Goal: Information Seeking & Learning: Learn about a topic

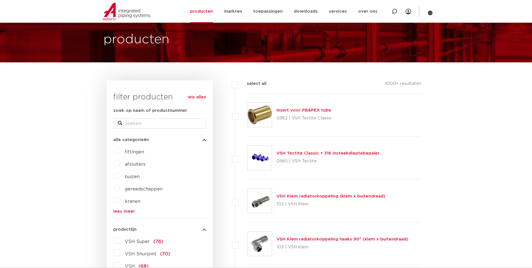
scroll to position [112, 0]
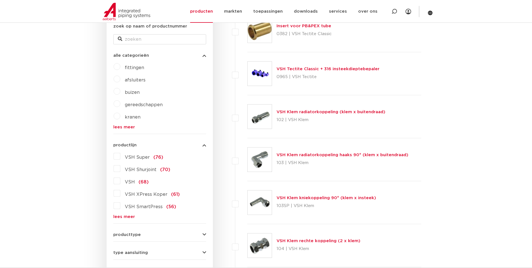
click at [129, 216] on link "lees meer" at bounding box center [159, 216] width 93 height 4
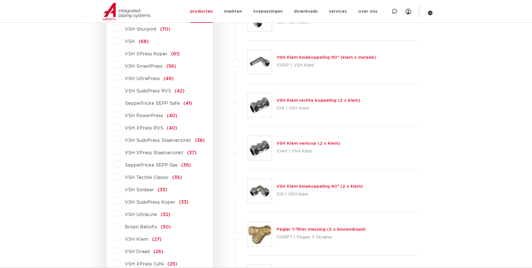
scroll to position [309, 0]
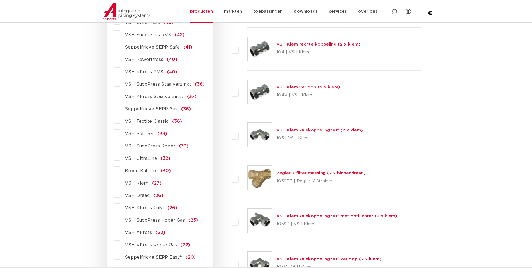
click at [120, 181] on label "VSH Klem (27)" at bounding box center [140, 181] width 41 height 9
click at [0, 0] on input "VSH Klem (27)" at bounding box center [0, 0] width 0 height 0
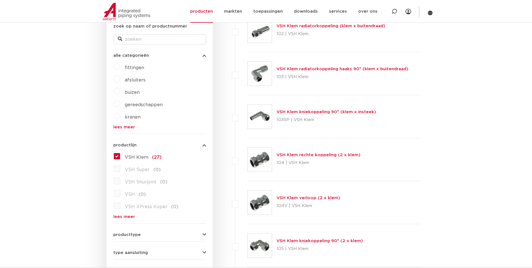
scroll to position [140, 0]
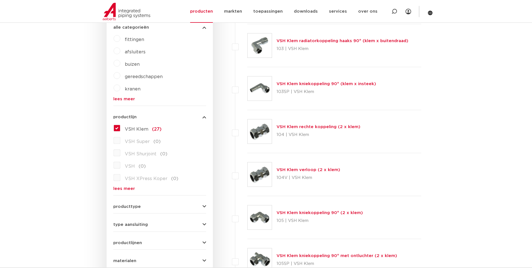
click at [130, 187] on link "lees meer" at bounding box center [159, 188] width 93 height 4
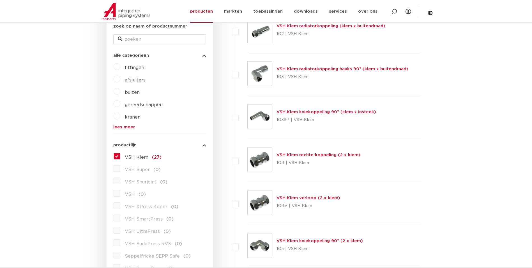
scroll to position [168, 0]
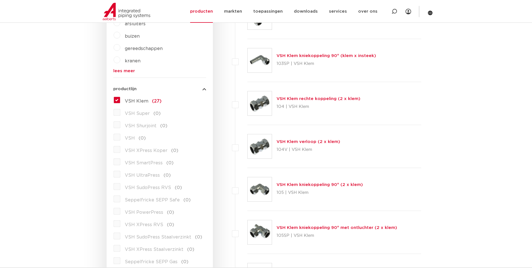
click at [292, 184] on link "VSH Klem kniekoppeling 90° (2 x klem)" at bounding box center [320, 184] width 86 height 4
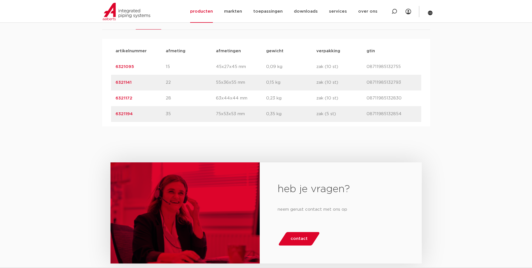
scroll to position [140, 0]
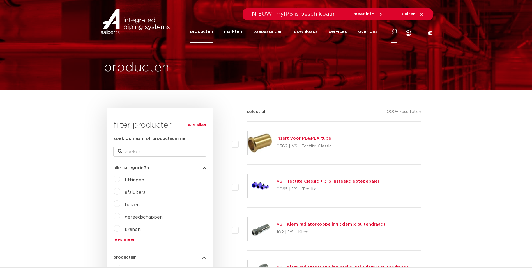
click at [394, 30] on icon at bounding box center [395, 32] width 6 height 6
type input "kniekoppeling koper"
click button "Zoeken" at bounding box center [0, 0] width 0 height 0
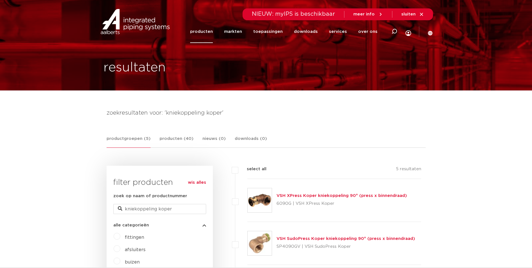
click at [423, 13] on icon at bounding box center [421, 14] width 3 height 3
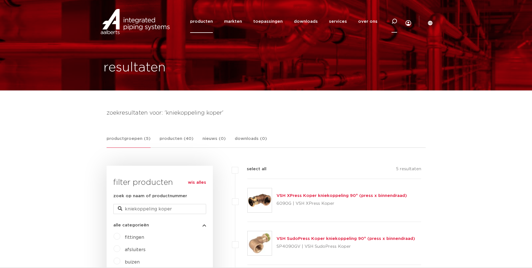
click at [393, 23] on icon at bounding box center [395, 22] width 6 height 6
type input "kniekoppeling"
click button "Zoeken" at bounding box center [0, 0] width 0 height 0
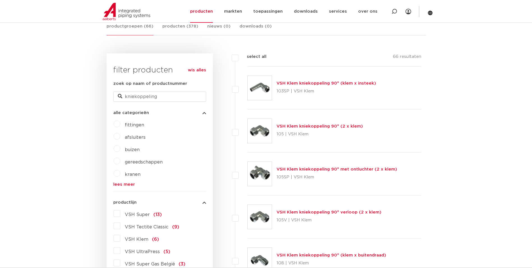
scroll to position [140, 0]
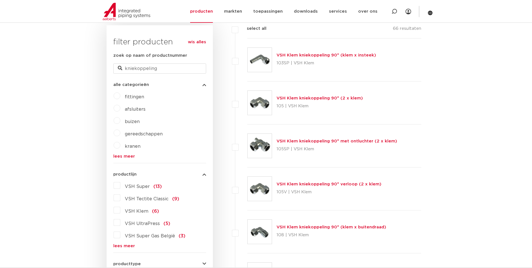
click at [120, 184] on label "VSH Super (13)" at bounding box center [141, 185] width 42 height 9
click at [0, 0] on input "VSH Super (13)" at bounding box center [0, 0] width 0 height 0
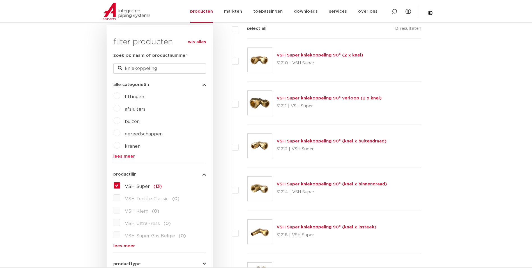
scroll to position [112, 0]
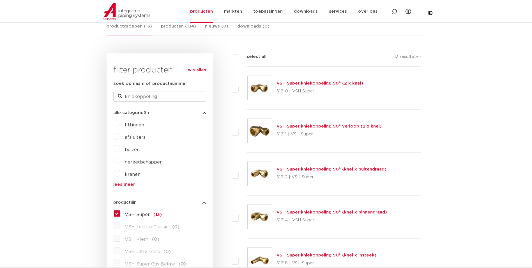
click at [300, 84] on link "VSH Super kniekoppeling 90° (2 x knel)" at bounding box center [320, 83] width 87 height 4
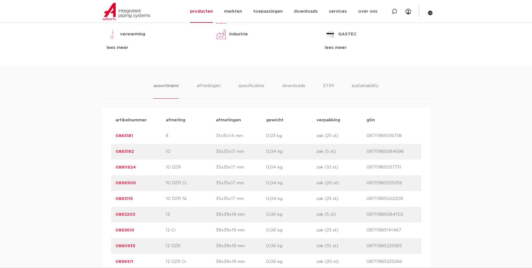
scroll to position [365, 0]
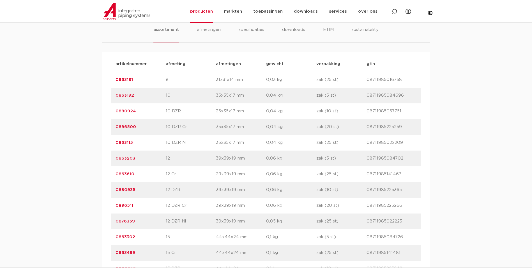
click at [113, 236] on div "artikelnummer 0863302 afmeting 15 [GEOGRAPHIC_DATA] 44x44x24 mm gewicht 0,1 kg …" at bounding box center [266, 237] width 310 height 16
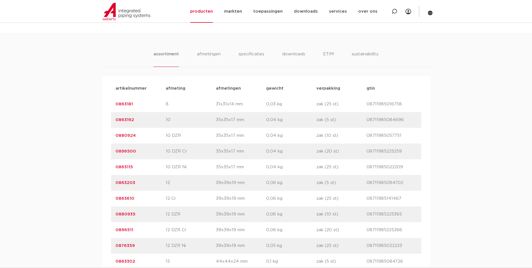
scroll to position [368, 0]
